Goal: Task Accomplishment & Management: Use online tool/utility

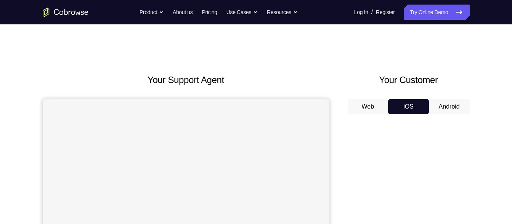
scroll to position [110, 0]
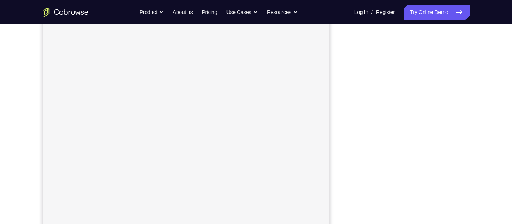
click at [378, 24] on nav "Go back Powerful, Flexible and Trustworthy. Avoid all extra friction for both A…" at bounding box center [256, 12] width 512 height 24
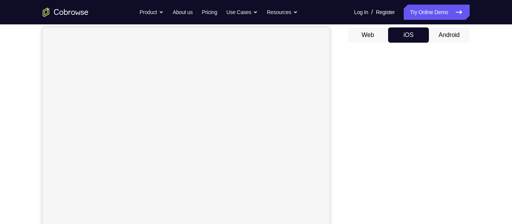
scroll to position [99, 0]
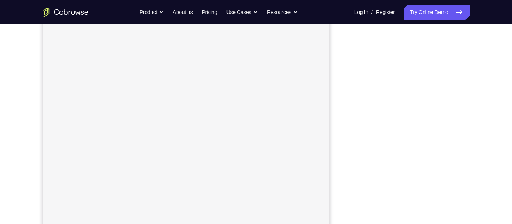
click at [442, 15] on button "Android" at bounding box center [449, 7] width 41 height 15
click at [424, 15] on button "iOS" at bounding box center [408, 7] width 41 height 15
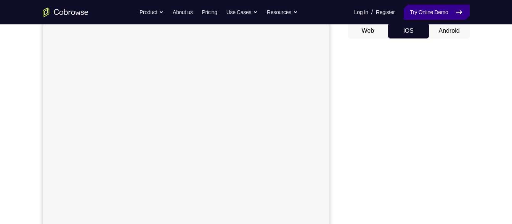
click at [419, 12] on link "Try Online Demo" at bounding box center [436, 12] width 66 height 15
click at [431, 7] on link "Try Online Demo" at bounding box center [436, 12] width 66 height 15
click at [414, 12] on link "Try Online Demo" at bounding box center [436, 12] width 66 height 15
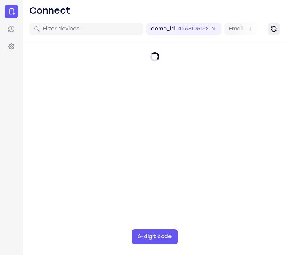
click at [274, 31] on icon "Refresh" at bounding box center [274, 29] width 8 height 8
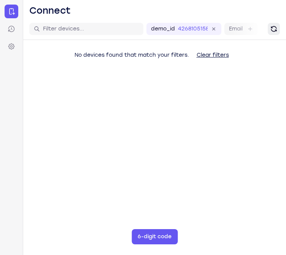
click at [273, 29] on icon "Refresh" at bounding box center [274, 29] width 11 height 11
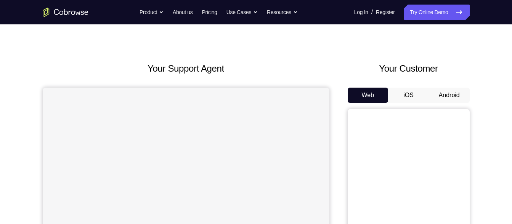
scroll to position [12, 0]
click at [397, 97] on button "iOS" at bounding box center [408, 94] width 41 height 15
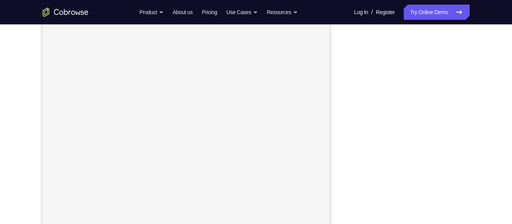
scroll to position [113, 0]
click at [350, 76] on div at bounding box center [408, 124] width 122 height 234
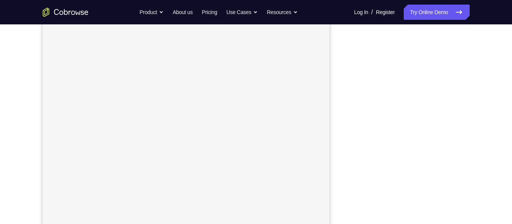
scroll to position [54, 0]
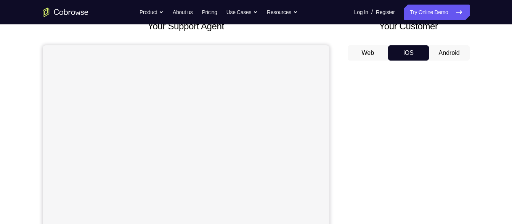
click at [434, 56] on button "Android" at bounding box center [449, 52] width 41 height 15
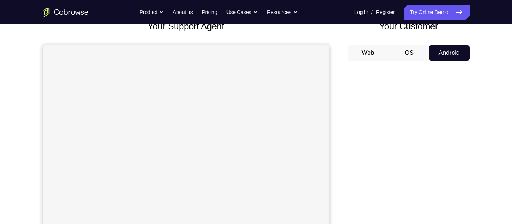
click at [410, 51] on button "iOS" at bounding box center [408, 52] width 41 height 15
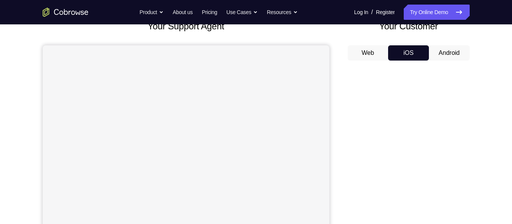
click at [442, 50] on button "Android" at bounding box center [449, 52] width 41 height 15
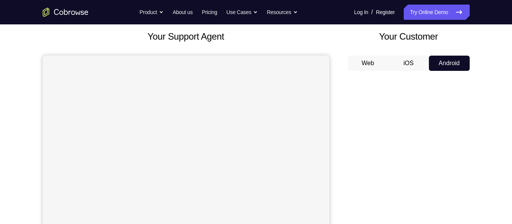
scroll to position [19, 0]
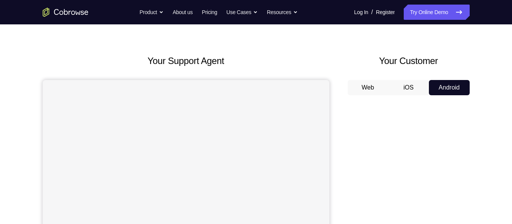
click at [407, 81] on button "iOS" at bounding box center [408, 87] width 41 height 15
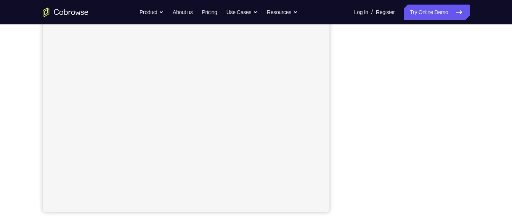
scroll to position [197, 0]
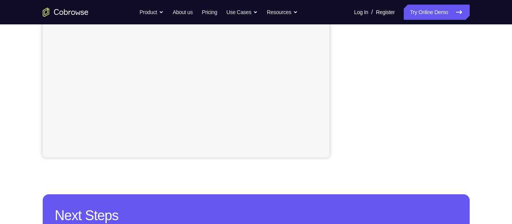
click at [425, 16] on link "Try Online Demo" at bounding box center [436, 12] width 66 height 15
drag, startPoint x: 425, startPoint y: 16, endPoint x: 306, endPoint y: -49, distance: 135.4
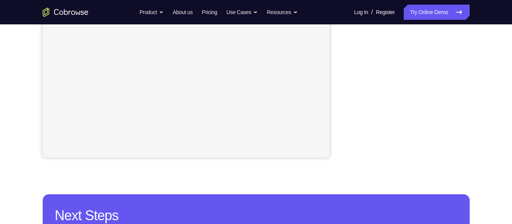
click at [306, 0] on html "Open main menu Go back Powerful, Flexible and Trustworthy. Avoid all extra fric…" at bounding box center [256, 215] width 512 height 825
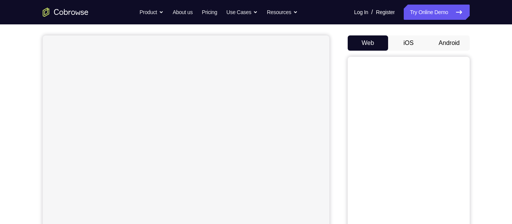
scroll to position [50, 0]
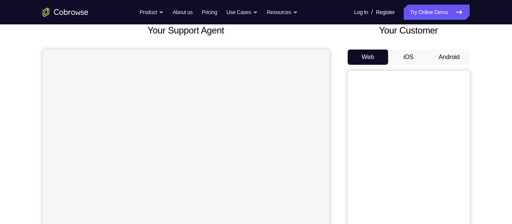
click at [407, 64] on button "iOS" at bounding box center [408, 57] width 41 height 15
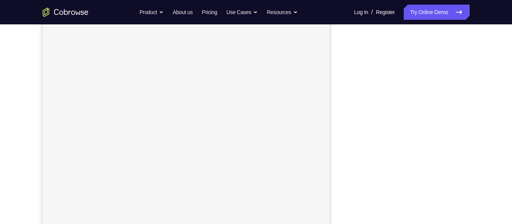
scroll to position [124, 0]
